Goal: Information Seeking & Learning: Learn about a topic

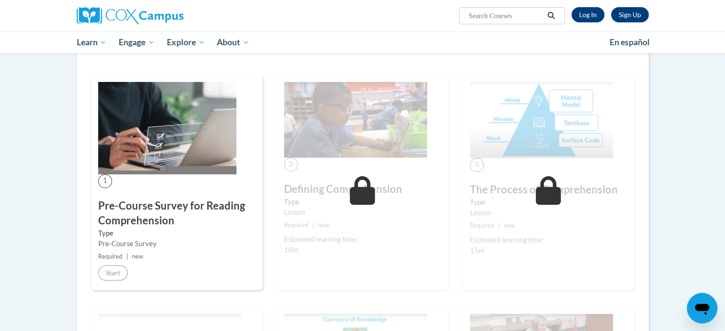
scroll to position [145, 0]
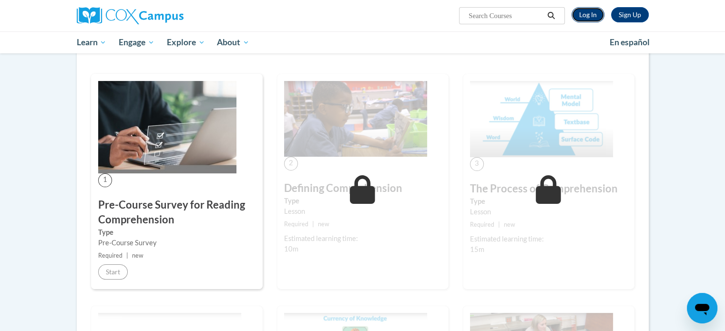
click at [589, 12] on link "Log In" at bounding box center [587, 14] width 33 height 15
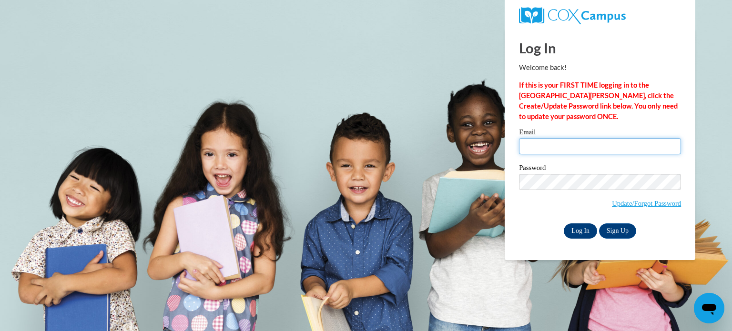
type input "colacije@wauwatosa.k12.wi.us"
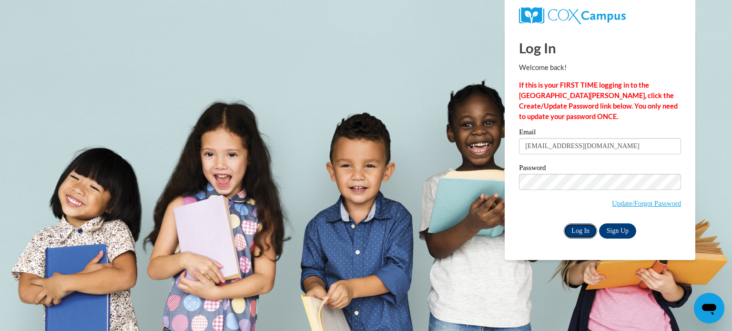
click at [588, 227] on input "Log In" at bounding box center [580, 230] width 33 height 15
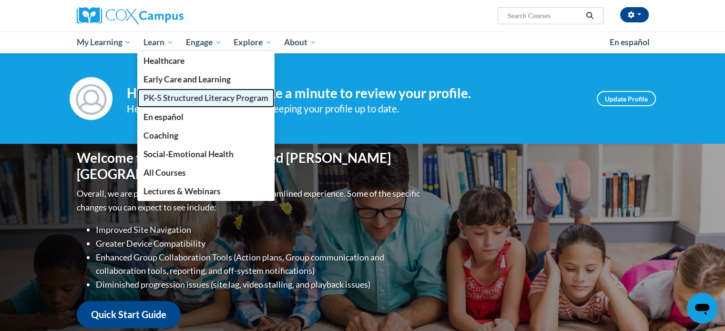
click at [171, 102] on span "PK-5 Structured Literacy Program" at bounding box center [205, 98] width 125 height 10
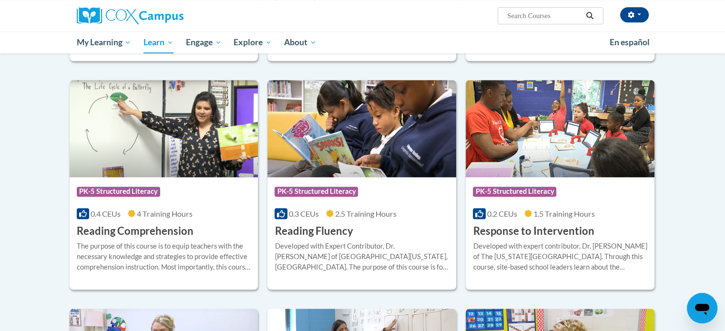
scroll to position [774, 0]
click at [146, 236] on h3 "Reading Comprehension" at bounding box center [135, 231] width 117 height 15
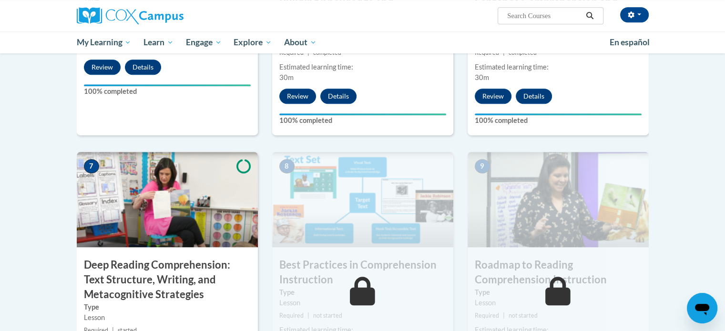
scroll to position [626, 0]
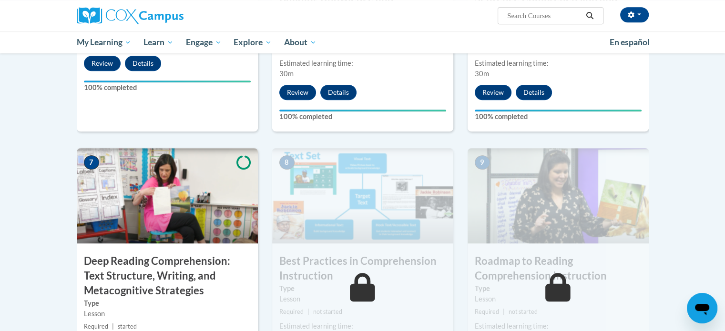
click at [105, 254] on h3 "Deep Reading Comprehension: Text Structure, Writing, and Metacognitive Strategi…" at bounding box center [167, 276] width 181 height 44
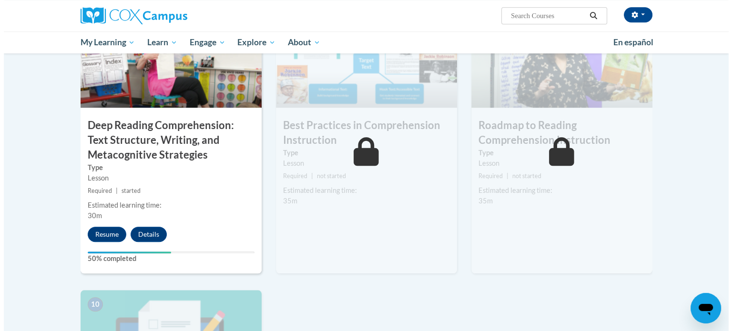
scroll to position [762, 0]
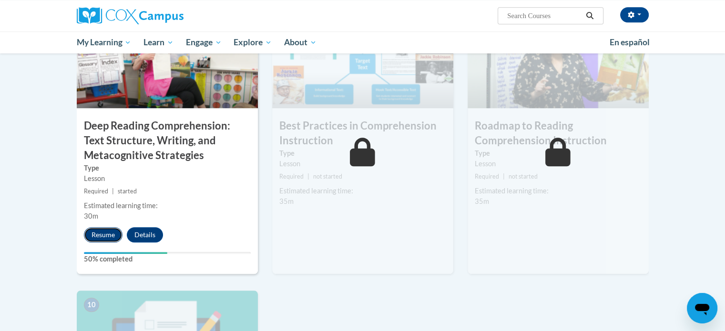
click at [101, 234] on button "Resume" at bounding box center [103, 234] width 39 height 15
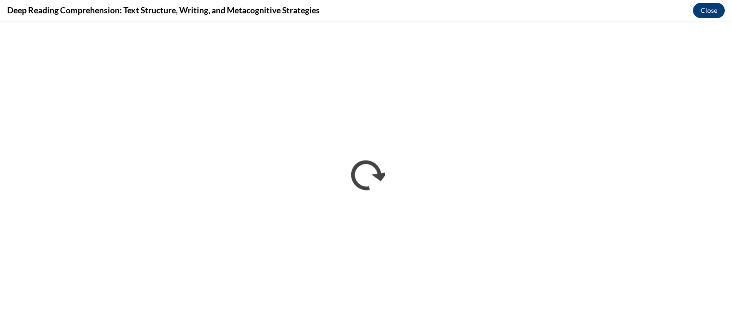
scroll to position [0, 0]
drag, startPoint x: 631, startPoint y: 309, endPoint x: 607, endPoint y: 19, distance: 290.6
click at [607, 19] on div "Deep Reading Comprehension: Text Structure, Writing, and Metacognitive Strategi…" at bounding box center [366, 10] width 732 height 21
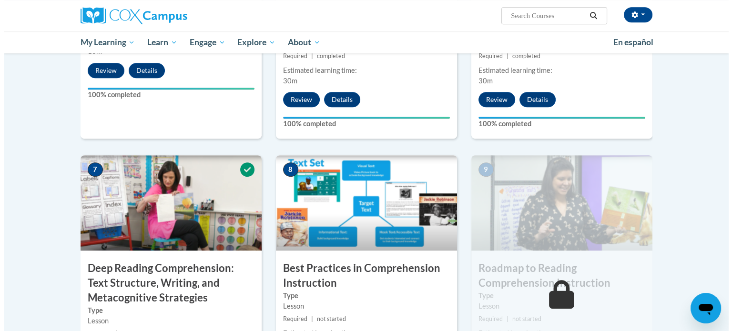
scroll to position [762, 0]
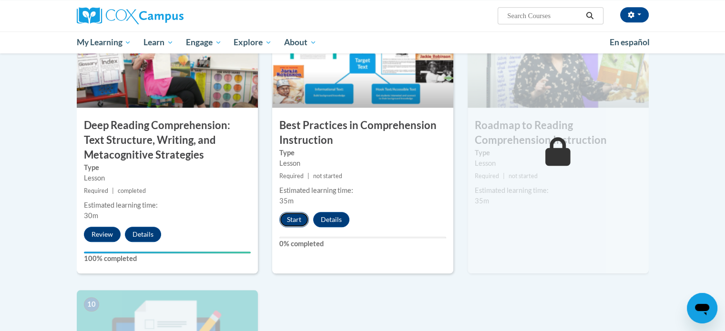
click at [298, 222] on button "Start" at bounding box center [294, 219] width 30 height 15
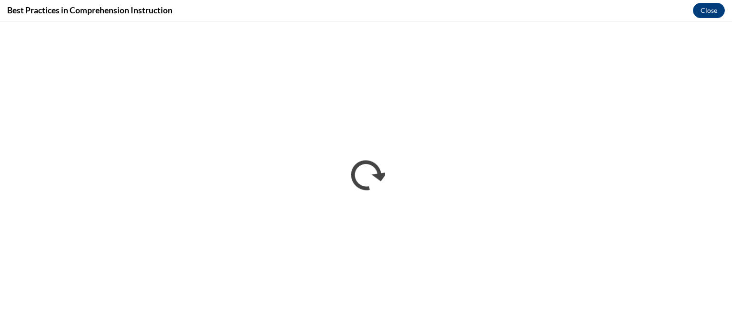
scroll to position [0, 0]
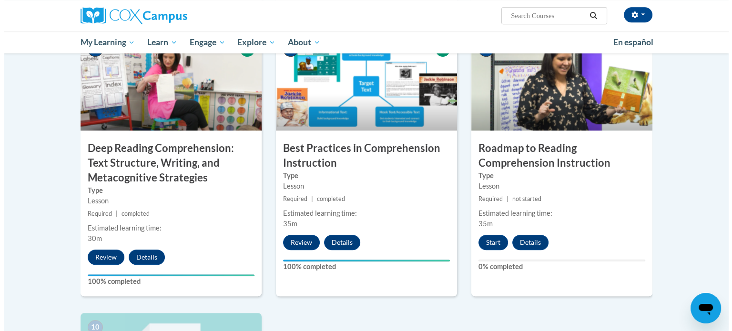
scroll to position [739, 0]
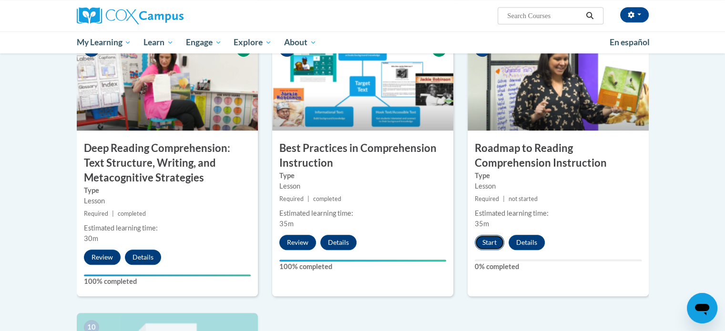
click at [489, 242] on button "Start" at bounding box center [489, 242] width 30 height 15
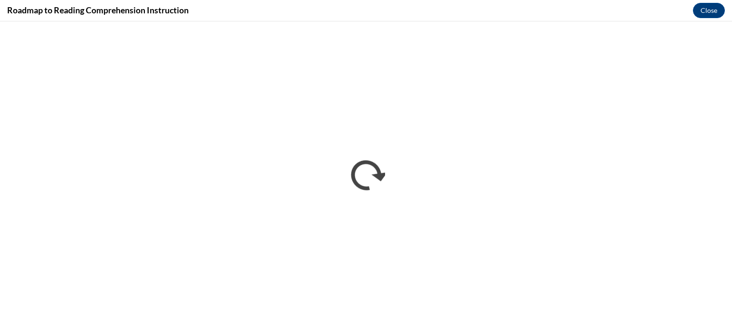
scroll to position [0, 0]
